Goal: Feedback & Contribution: Contribute content

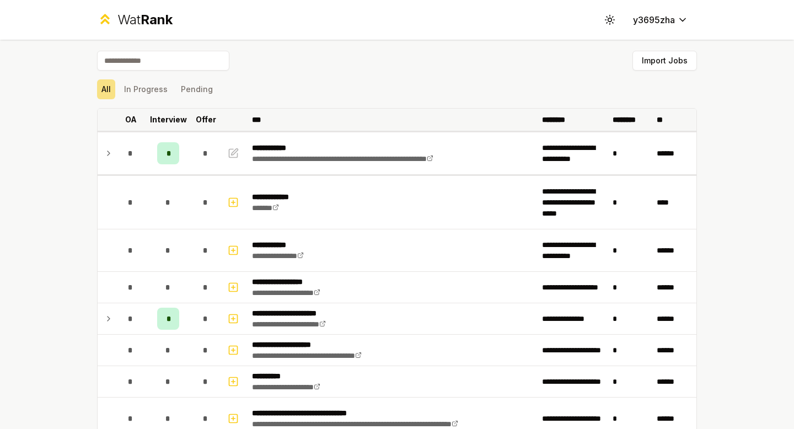
click at [179, 116] on p "Interview" at bounding box center [168, 119] width 37 height 11
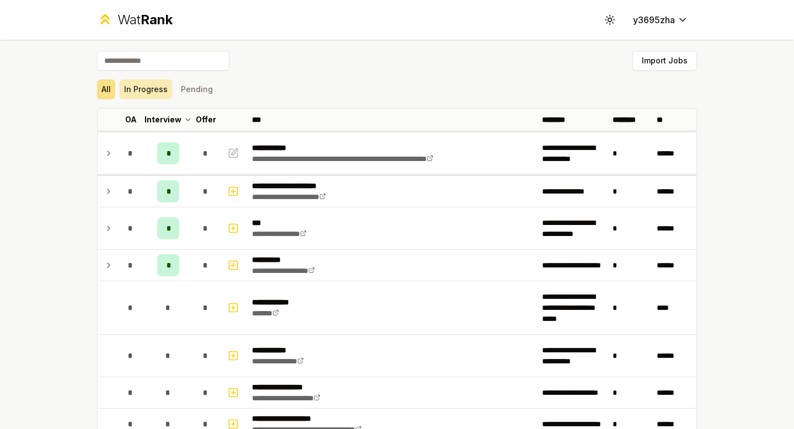
click at [158, 93] on button "In Progress" at bounding box center [146, 89] width 52 height 20
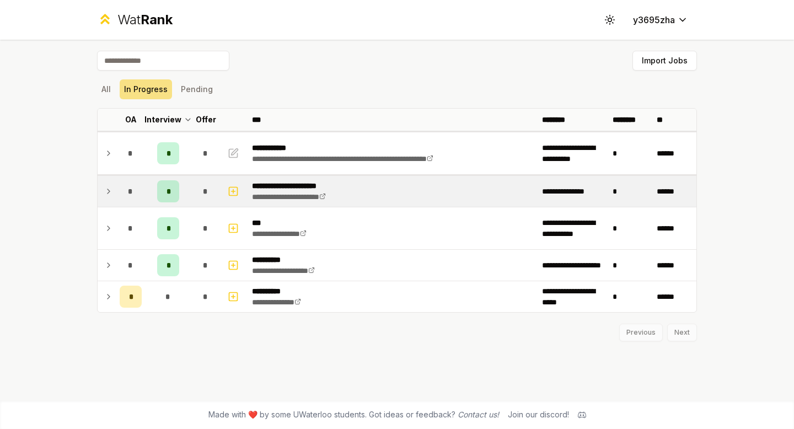
click at [110, 190] on icon at bounding box center [108, 191] width 9 height 13
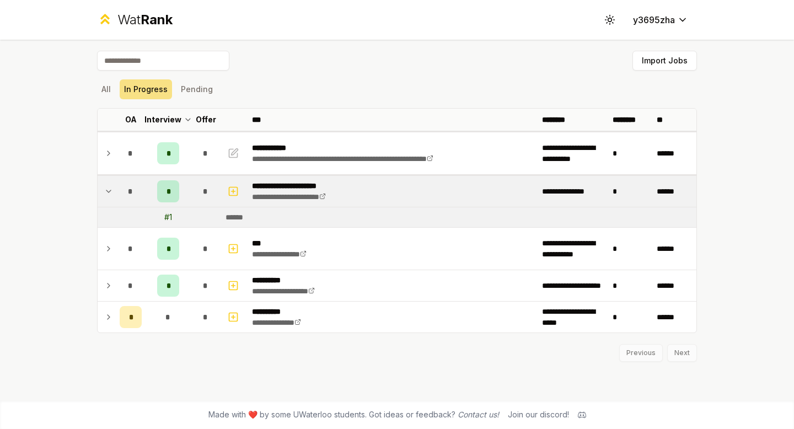
click at [166, 216] on div "# 1" at bounding box center [168, 217] width 8 height 11
drag, startPoint x: 167, startPoint y: 217, endPoint x: 256, endPoint y: 217, distance: 89.4
click at [258, 217] on tr "# 1 ******" at bounding box center [397, 217] width 599 height 20
click at [256, 217] on td "******" at bounding box center [459, 217] width 476 height 20
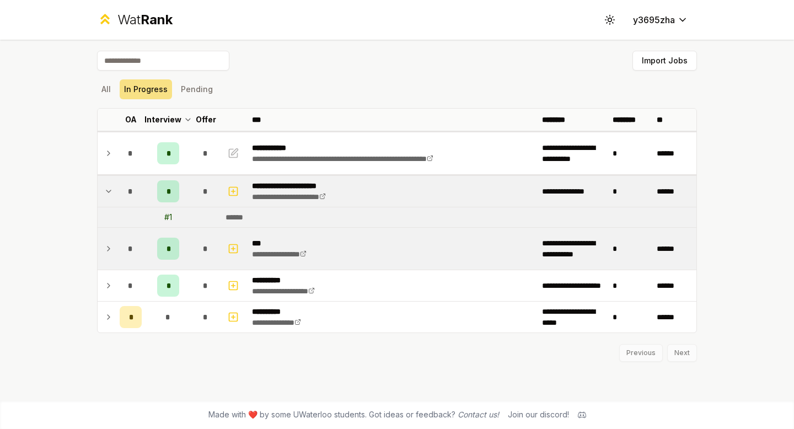
click at [98, 251] on td at bounding box center [107, 249] width 18 height 42
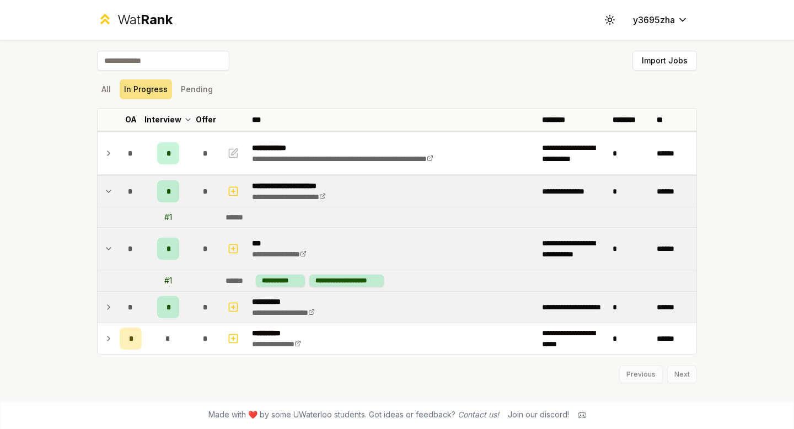
click at [117, 307] on td "*" at bounding box center [130, 307] width 31 height 31
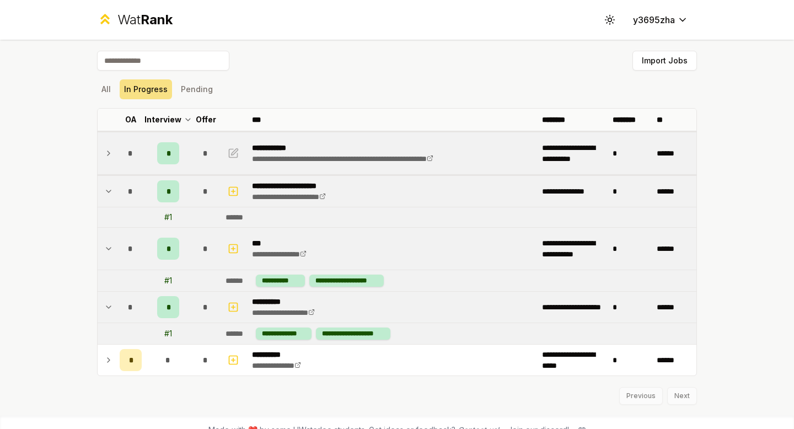
click at [108, 148] on icon at bounding box center [108, 153] width 9 height 13
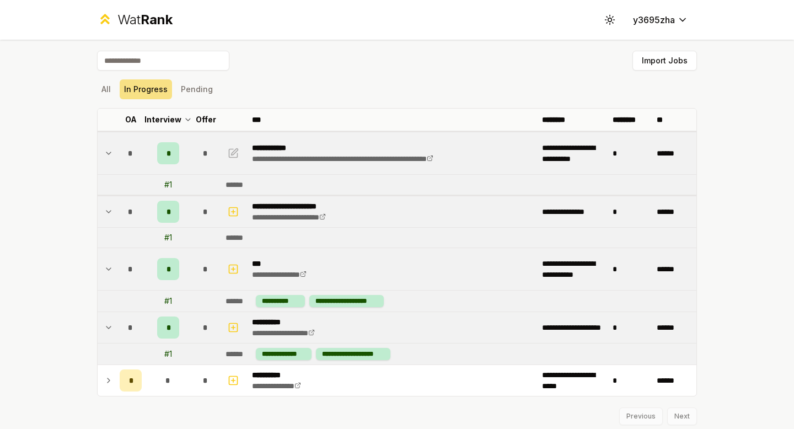
click at [108, 149] on icon at bounding box center [108, 153] width 9 height 13
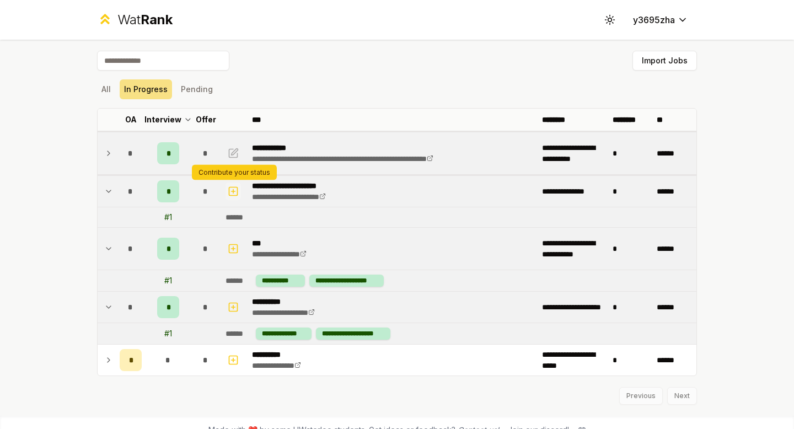
click at [232, 191] on icon "button" at bounding box center [234, 191] width 4 height 0
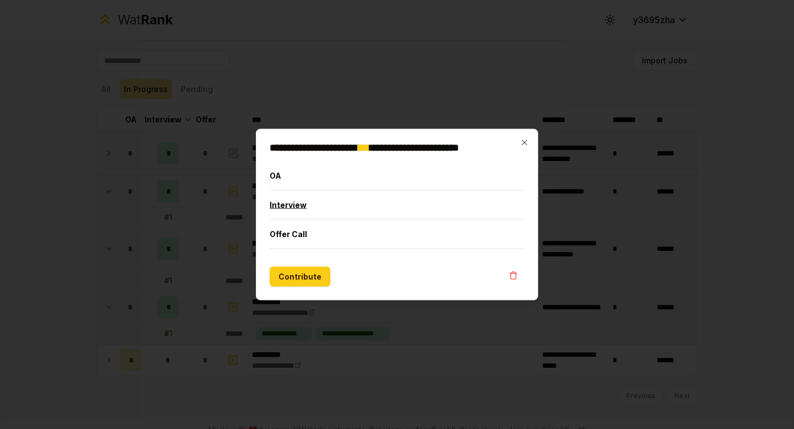
click at [295, 206] on button "Interview" at bounding box center [397, 205] width 255 height 29
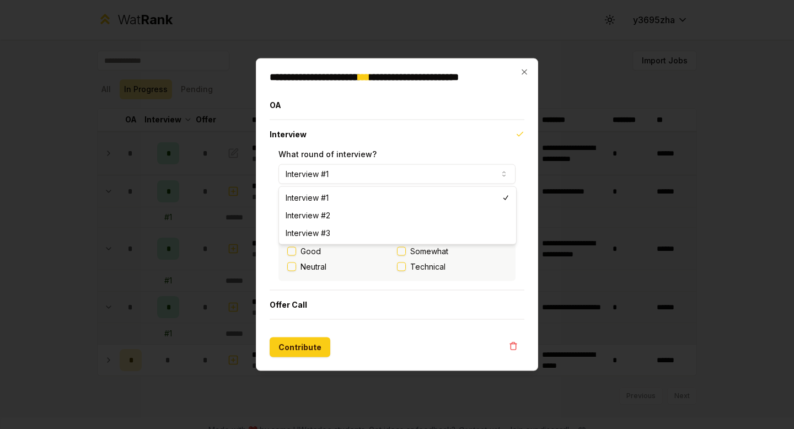
click at [358, 165] on button "Interview #1" at bounding box center [397, 174] width 237 height 20
select select "*"
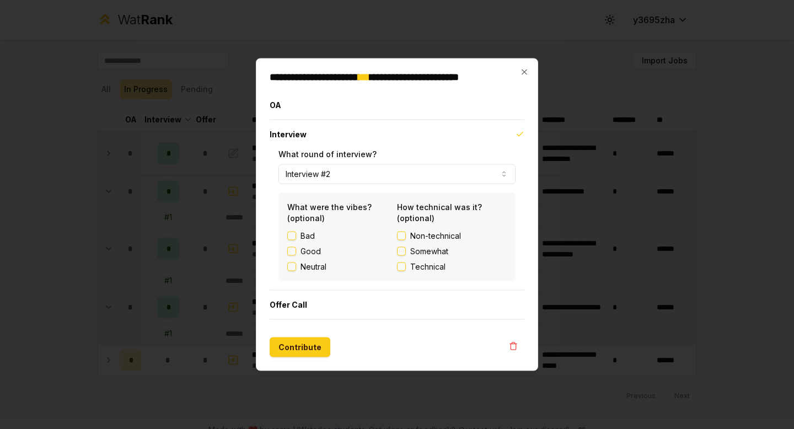
click at [316, 266] on label "Neutral" at bounding box center [314, 267] width 26 height 11
click at [296, 266] on button "Neutral" at bounding box center [291, 267] width 9 height 9
click at [434, 264] on span "Technical" at bounding box center [427, 267] width 35 height 11
click at [406, 264] on button "Technical" at bounding box center [401, 267] width 9 height 9
click at [435, 265] on span "Technical" at bounding box center [427, 267] width 35 height 11
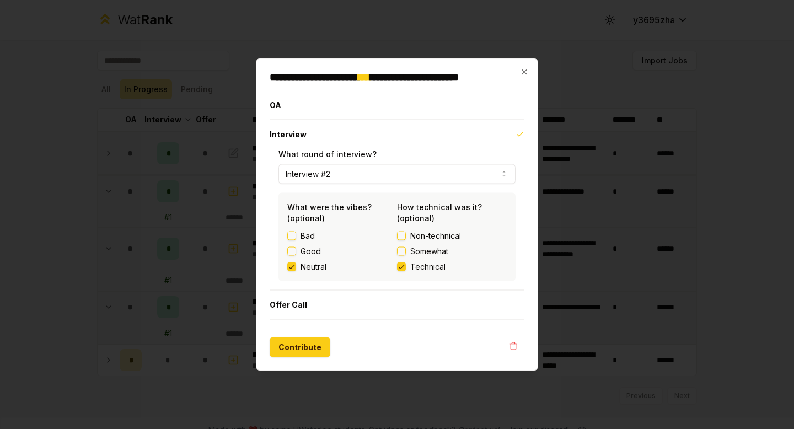
click at [406, 265] on button "Technical" at bounding box center [401, 267] width 9 height 9
click at [435, 266] on span "Technical" at bounding box center [427, 267] width 35 height 11
click at [406, 266] on button "Technical" at bounding box center [401, 267] width 9 height 9
click at [301, 348] on button "Contribute" at bounding box center [300, 348] width 61 height 20
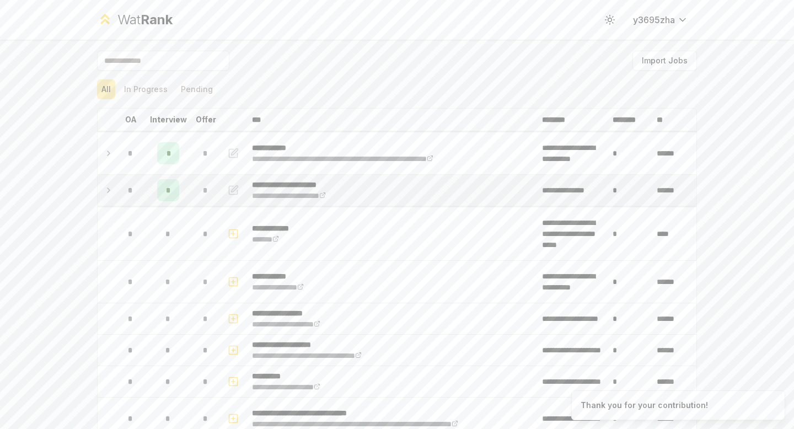
click at [109, 193] on icon at bounding box center [108, 190] width 9 height 13
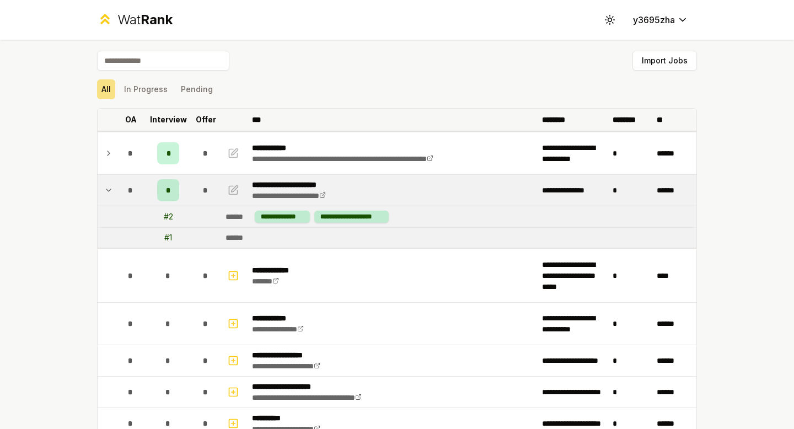
click at [172, 115] on p "Interview" at bounding box center [168, 119] width 37 height 11
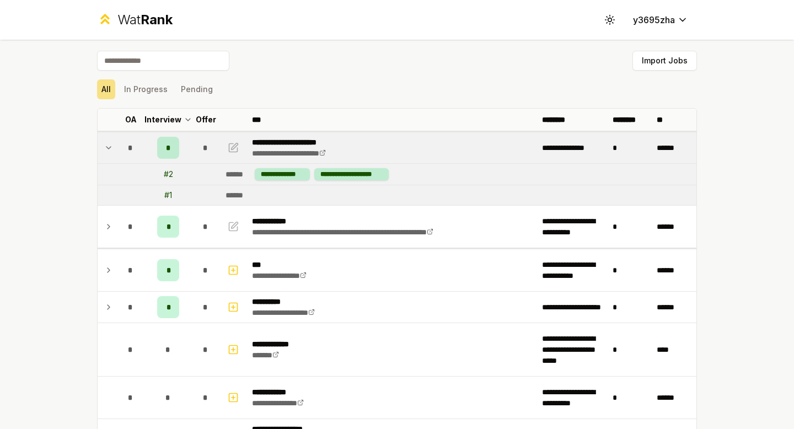
click at [110, 147] on icon at bounding box center [108, 148] width 4 height 2
